Goal: Communication & Community: Ask a question

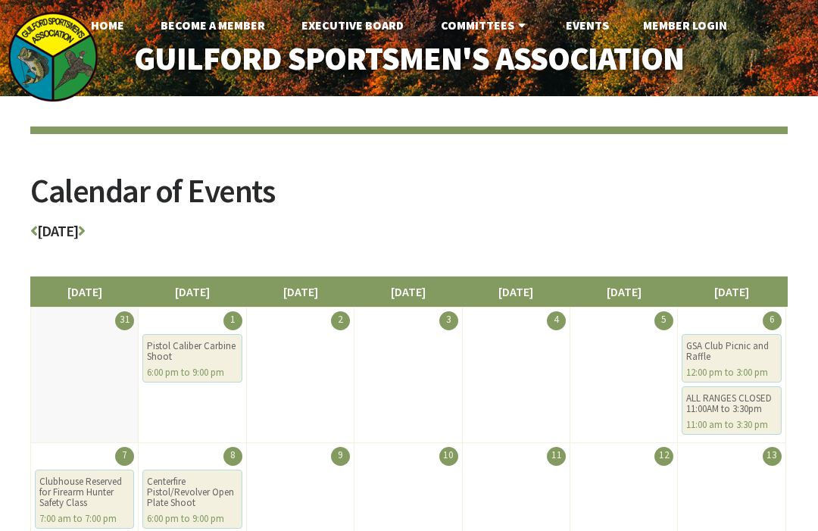
click at [706, 33] on link "Member Login" at bounding box center [685, 25] width 108 height 30
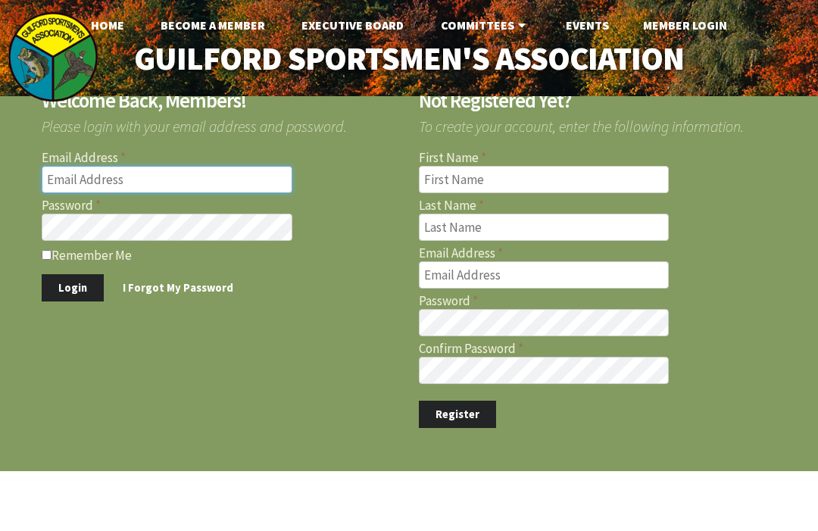
type input "briank7212@gmail.com"
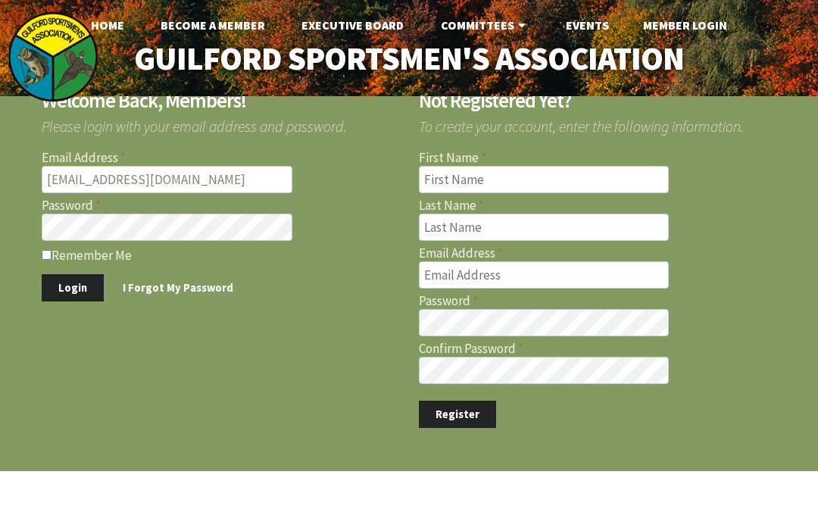
click at [71, 287] on button "Login" at bounding box center [73, 288] width 62 height 28
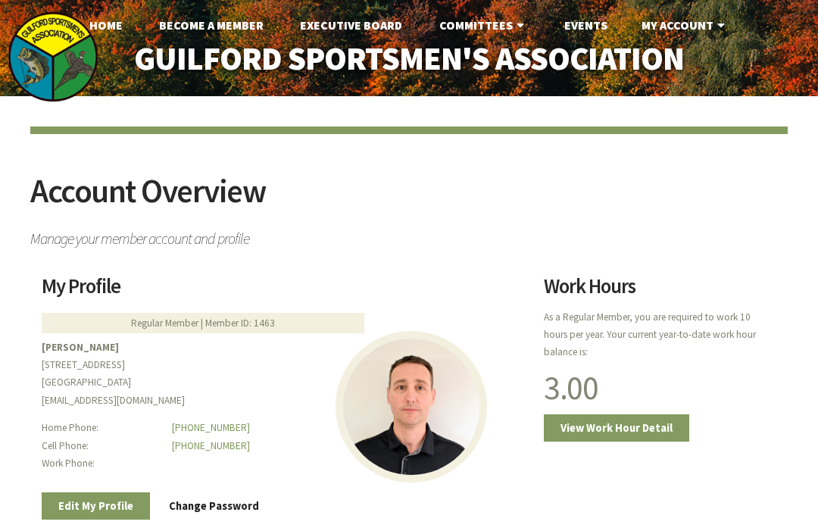
click at [383, 34] on link "Executive Board" at bounding box center [351, 25] width 127 height 30
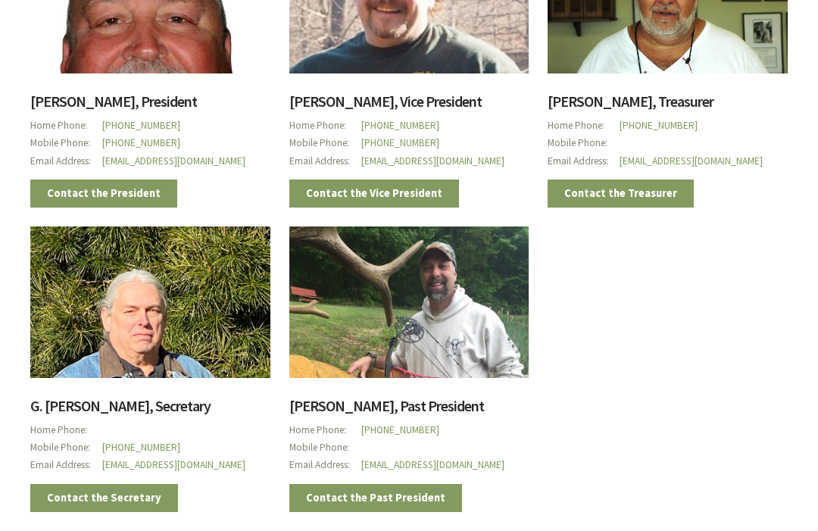
scroll to position [401, 0]
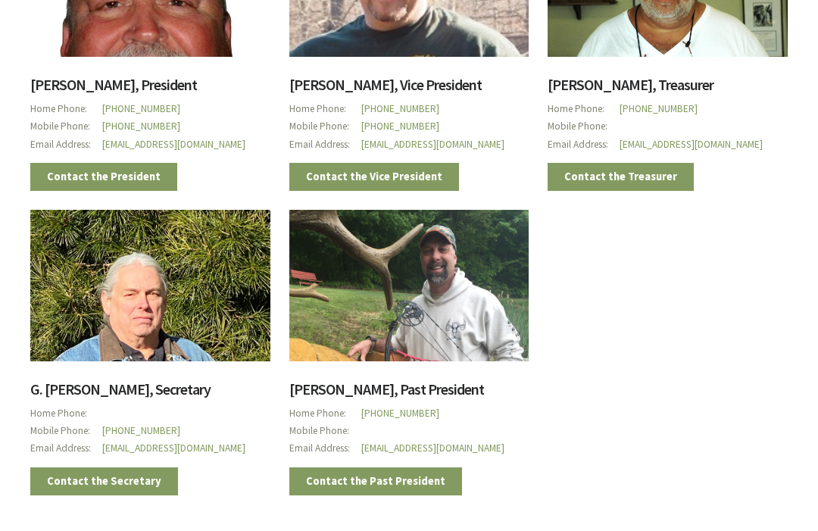
click at [773, 365] on div "Paul Jakubson, President Home Phone (860) 669-8711 Mobile Phone (203) 996-8658 …" at bounding box center [399, 190] width 776 height 609
click at [120, 484] on link "Contact the Secretary" at bounding box center [104, 481] width 148 height 28
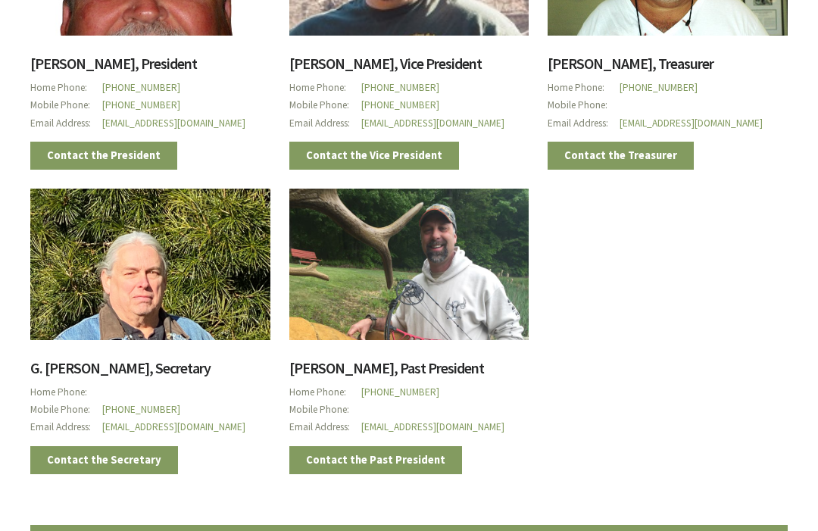
scroll to position [423, 0]
click at [120, 458] on link "Contact the Secretary" at bounding box center [104, 460] width 148 height 28
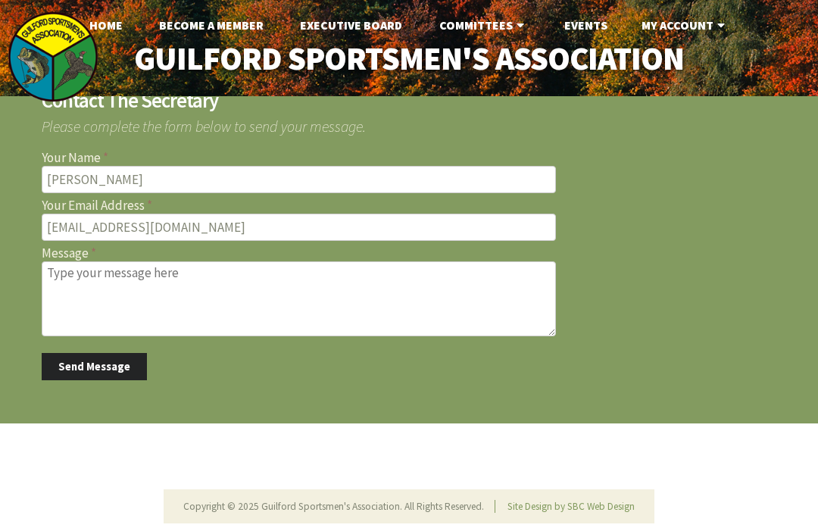
click at [83, 280] on textarea "Message" at bounding box center [299, 298] width 514 height 75
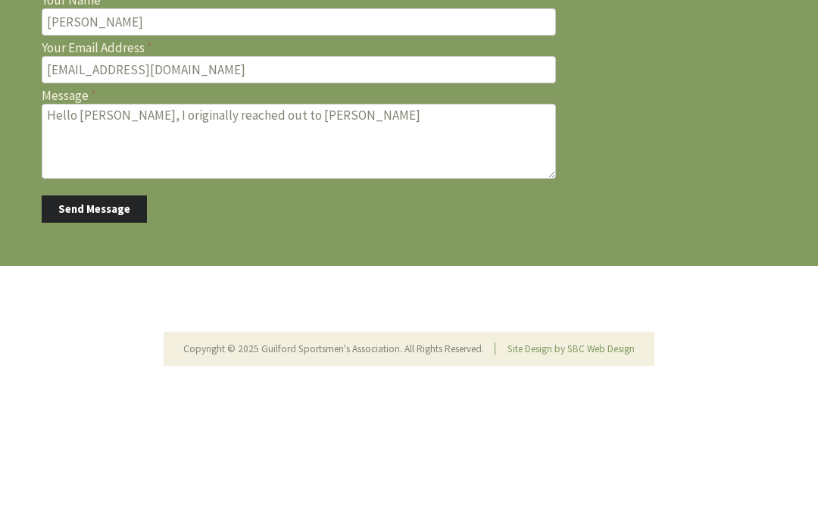
click at [297, 261] on textarea "Hello Cliff, I originally reached out to Paul Jacobson" at bounding box center [299, 298] width 514 height 75
click at [299, 261] on textarea "Hello Cliff, I originally reached out to Paul Jacobson" at bounding box center [299, 298] width 514 height 75
click at [301, 261] on textarea "Hello Cliff, I originally reached out to Paul Jacobson" at bounding box center [299, 298] width 514 height 75
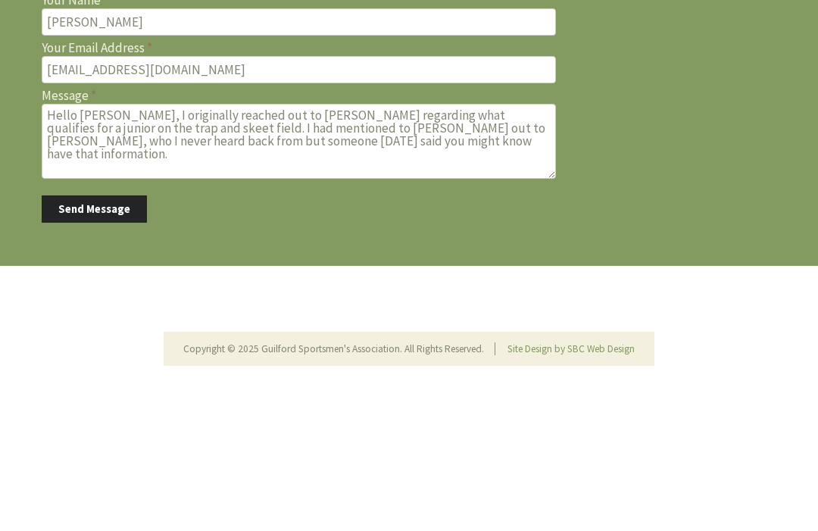
click at [299, 261] on textarea "Hello Cliff, I originally reached out to Paul Jakobson regarding what qualifies…" at bounding box center [299, 298] width 514 height 75
click at [377, 261] on textarea "Hello Cliff, I originally reached out to Paul Jakobson regarding what qualifies…" at bounding box center [299, 298] width 514 height 75
click at [245, 261] on textarea "Hello Cliff, I originally reached out to Paul Jakobson regarding what qualifies…" at bounding box center [299, 298] width 514 height 75
click at [241, 261] on textarea "Hello Cliff, I originally reached out to Paul Jakobson regarding what qualifies…" at bounding box center [299, 298] width 514 height 75
click at [249, 261] on textarea "Hello Cliff, I originally reached out to Paul Jakobson regarding what qualifies…" at bounding box center [299, 298] width 514 height 75
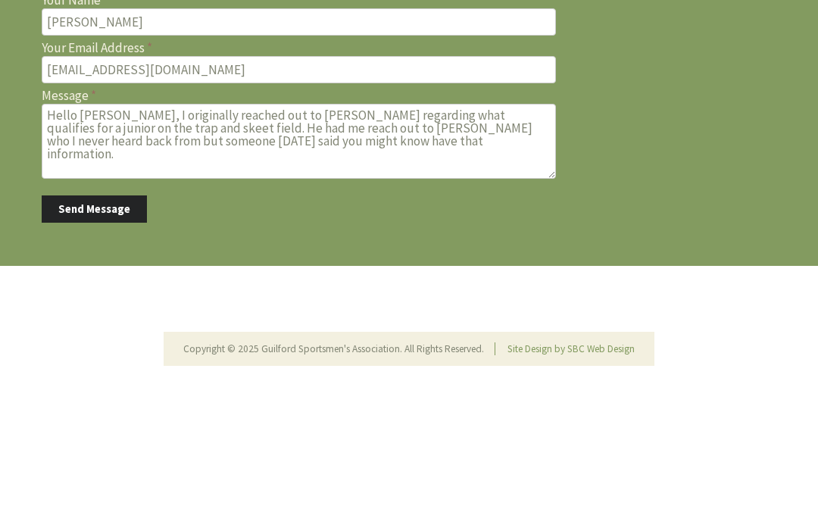
click at [248, 261] on textarea "Hello Cliff, I originally reached out to Paul Jakobson regarding what qualifies…" at bounding box center [299, 298] width 514 height 75
click at [244, 261] on textarea "Hello Cliff, I originally reached out to Paul Jakobson regarding what qualifies…" at bounding box center [299, 298] width 514 height 75
click at [386, 261] on textarea "Hello Cliff, I originally reached out to Paul Jakobson regarding what qualifies…" at bounding box center [299, 298] width 514 height 75
click at [473, 261] on textarea "Hello Cliff, I originally reached out to Paul Jakobson regarding what qualifies…" at bounding box center [299, 298] width 514 height 75
click at [487, 261] on textarea "Hello Cliff, I originally reached out to Paul Jakobson regarding what qualifies…" at bounding box center [299, 298] width 514 height 75
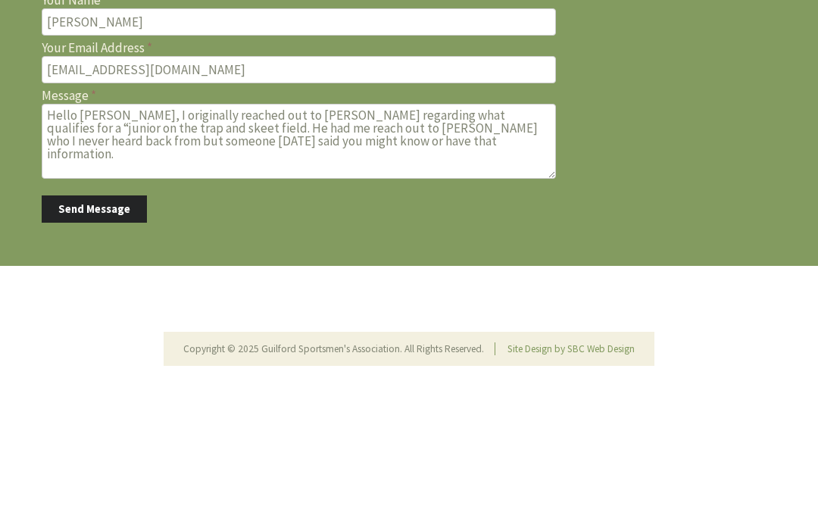
click at [523, 261] on textarea "Hello Cliff, I originally reached out to Paul Jakobson regarding what qualifies…" at bounding box center [299, 298] width 514 height 75
click at [390, 261] on textarea "Hello Cliff, I originally reached out to Paul Jakobson regarding what qualifies…" at bounding box center [299, 298] width 514 height 75
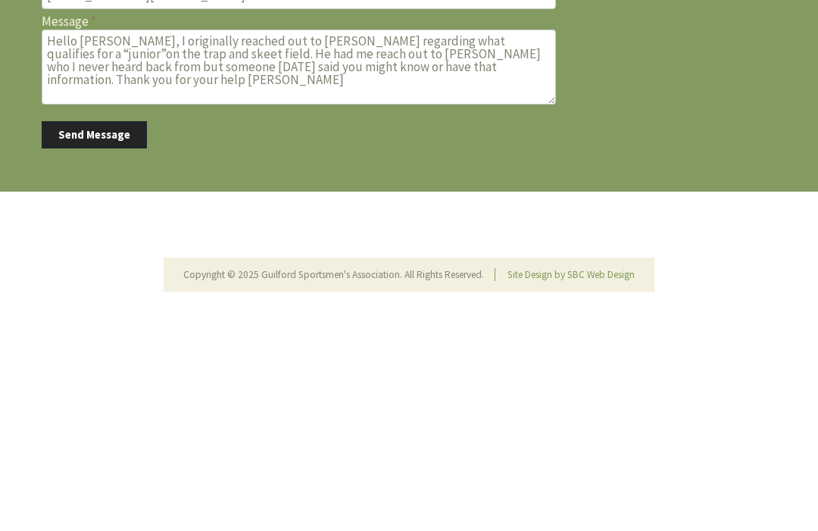
scroll to position [27, 0]
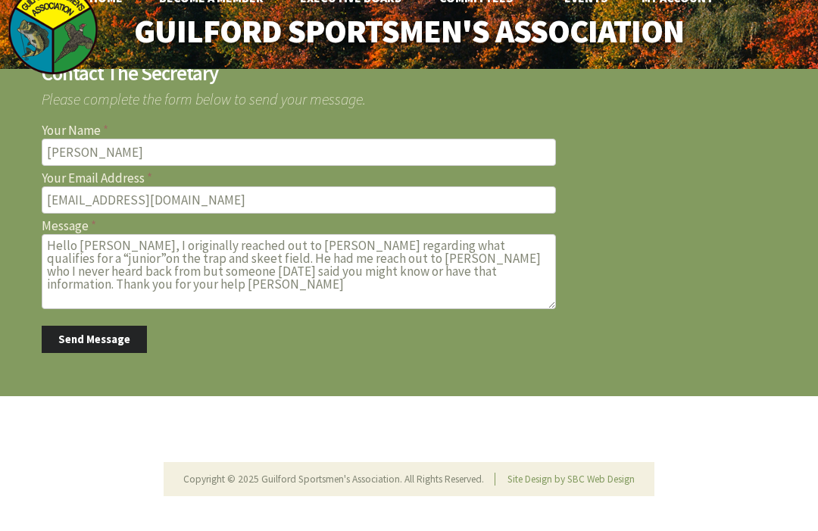
type textarea "Hello Cliff, I originally reached out to Paul Jakobson regarding what qualifies…"
click at [115, 345] on button "Send Message" at bounding box center [94, 340] width 105 height 28
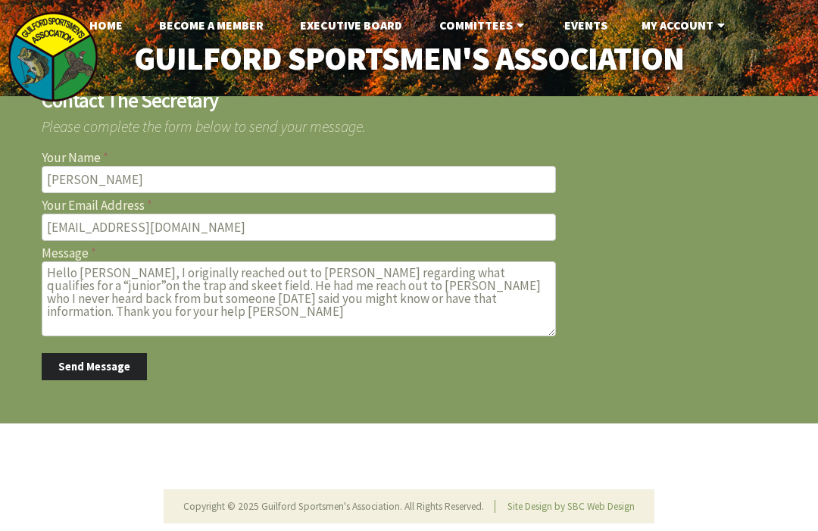
scroll to position [27, 0]
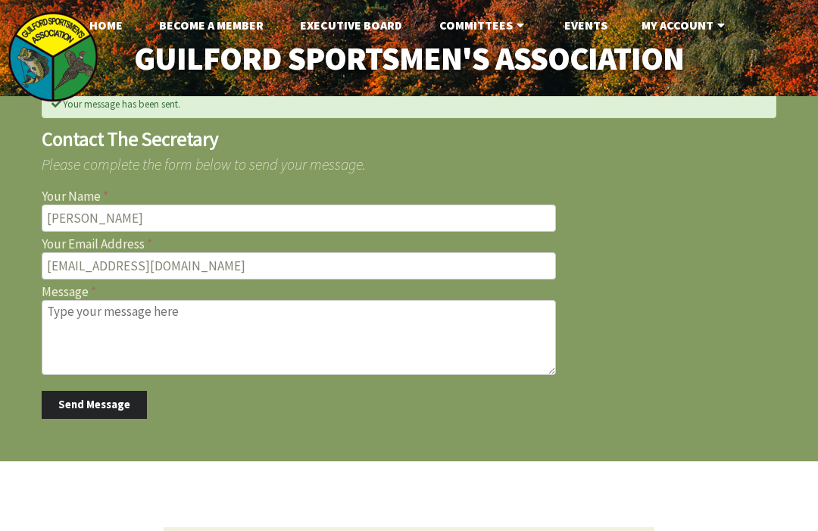
click at [107, 27] on link "Home" at bounding box center [106, 25] width 58 height 30
